Goal: Task Accomplishment & Management: Use online tool/utility

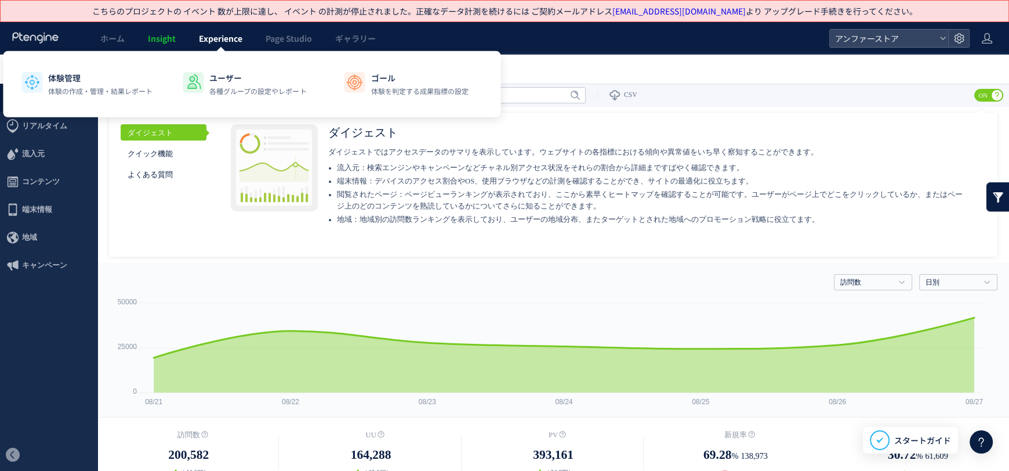
click at [240, 45] on link "Experience" at bounding box center [220, 38] width 67 height 32
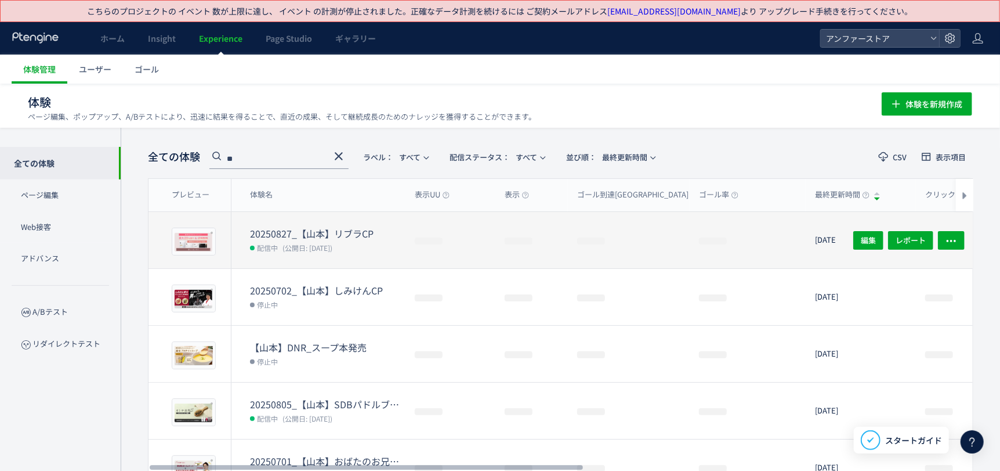
click at [294, 227] on dt "20250827_【山本】リブラCP" at bounding box center [327, 233] width 155 height 13
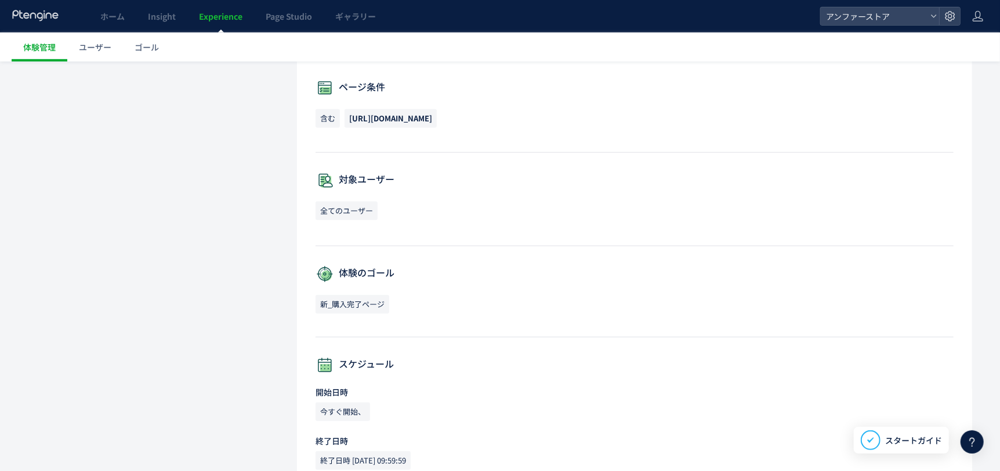
scroll to position [534, 0]
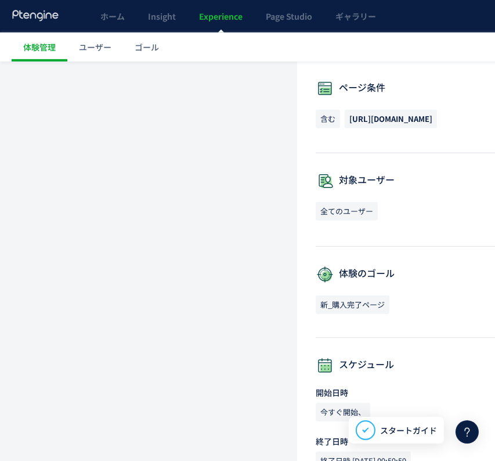
click at [77, 202] on div "体験作成 プレビュー 設定詳細 全配信期間: 2日間([DATE]-今日) 最終更新日: [DATE] 13:15:56 by [PERSON_NAME] 初…" at bounding box center [365, 121] width 675 height 939
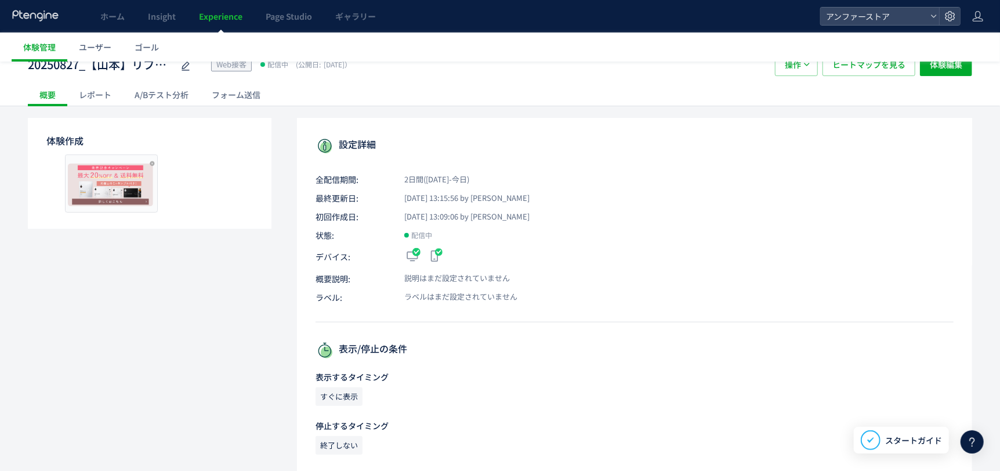
scroll to position [0, 0]
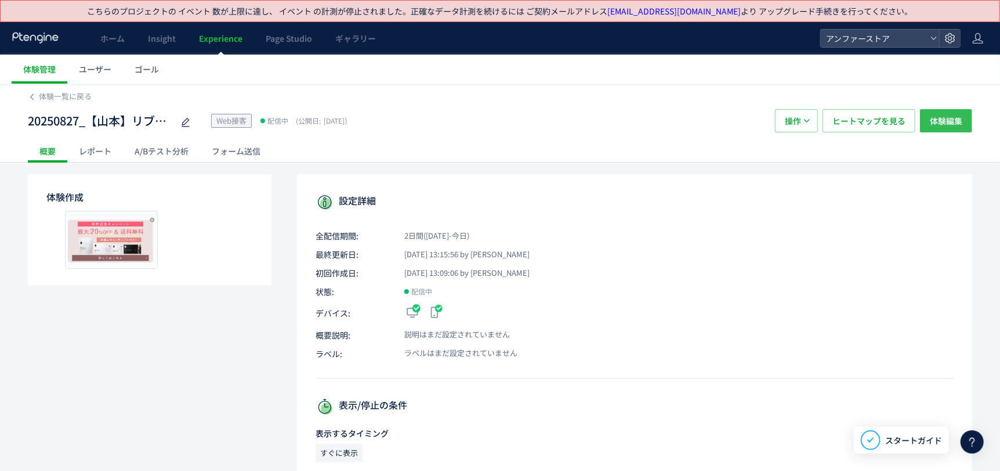
click at [940, 127] on span "体験編集" at bounding box center [946, 120] width 32 height 23
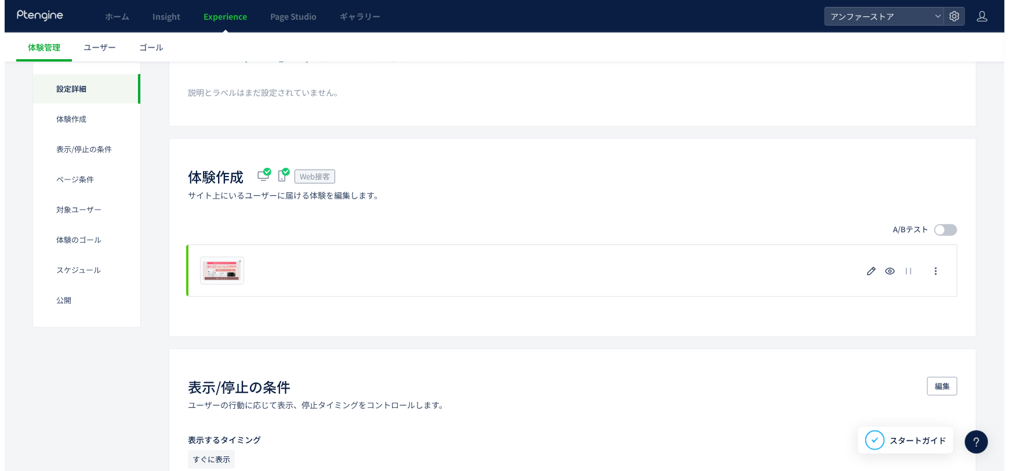
scroll to position [50, 0]
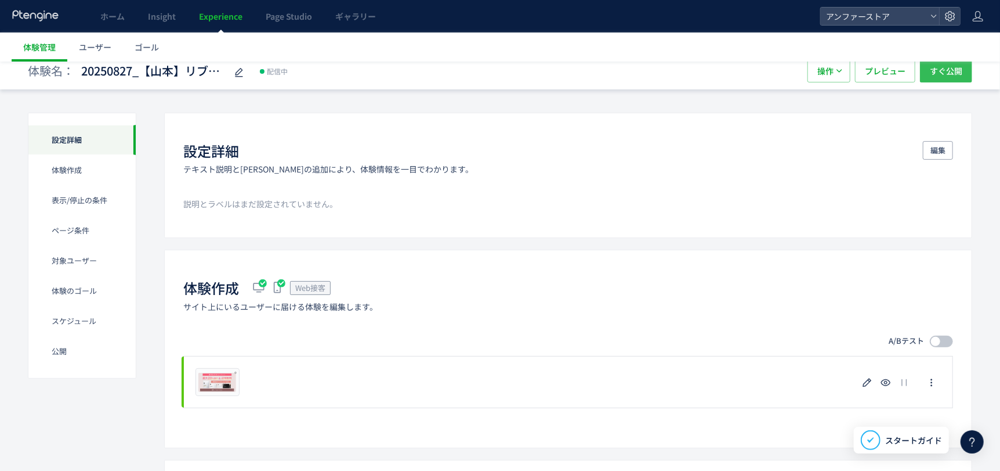
click at [950, 74] on span "すぐ公開" at bounding box center [946, 70] width 32 height 23
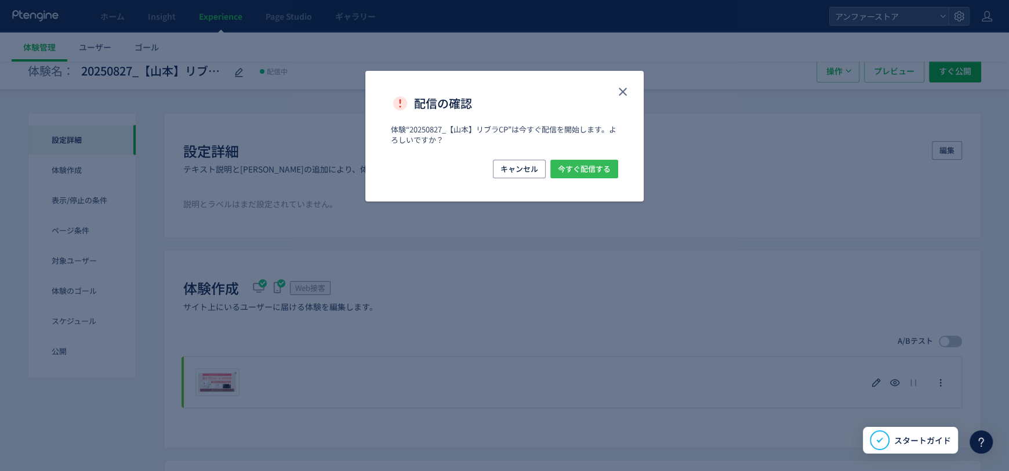
click at [602, 164] on span "今すぐ配信する" at bounding box center [584, 169] width 53 height 19
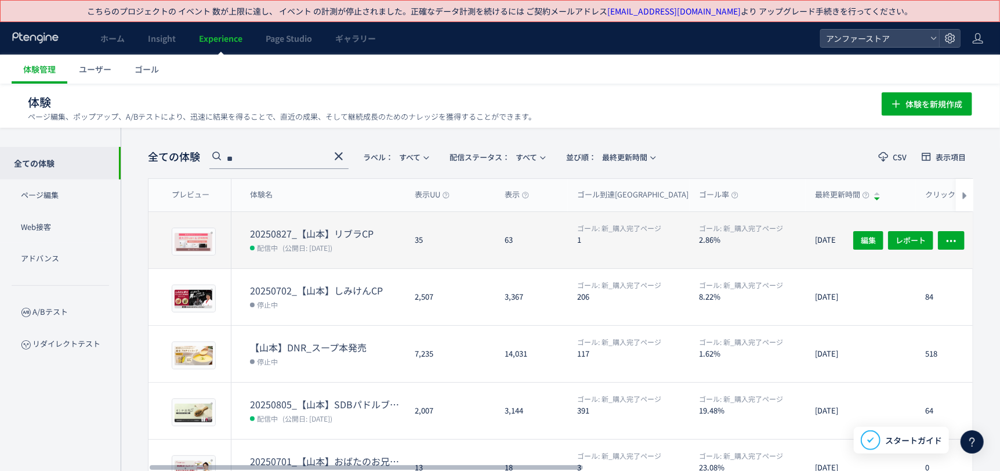
click at [395, 251] on dd "配信中 (公開日: [DATE])" at bounding box center [327, 247] width 155 height 15
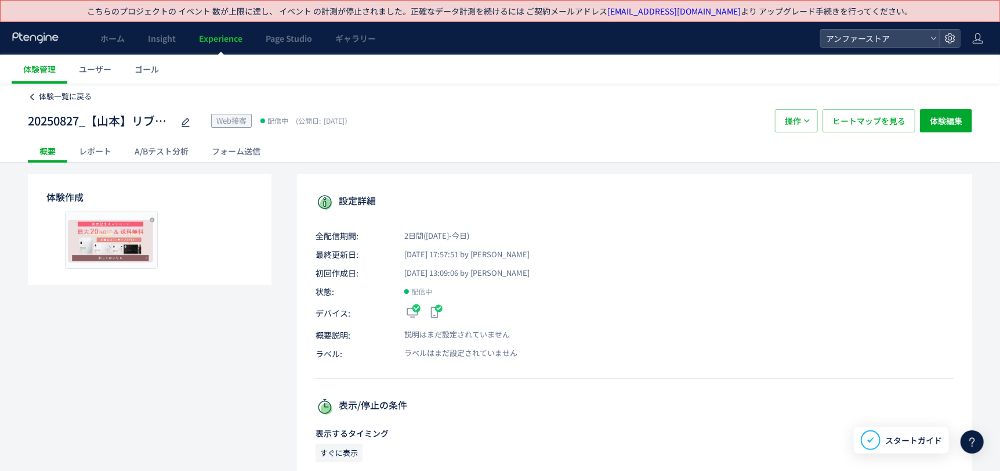
click at [89, 93] on span "体験一覧に戻る" at bounding box center [65, 96] width 53 height 11
